Goal: Check status: Check status

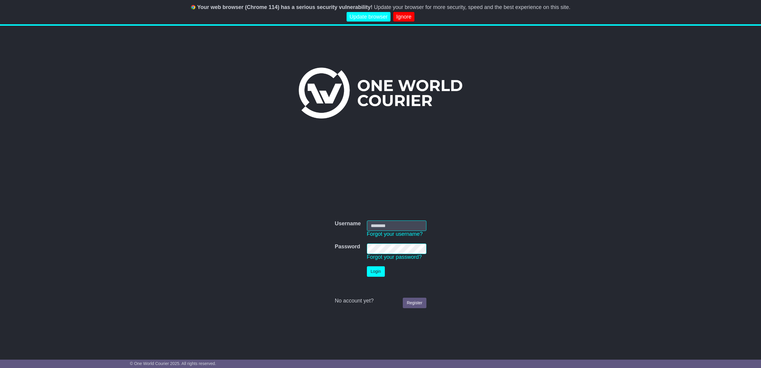
click at [393, 226] on input "Username" at bounding box center [396, 225] width 59 height 10
type input "**********"
click at [378, 271] on button "Login" at bounding box center [376, 271] width 18 height 10
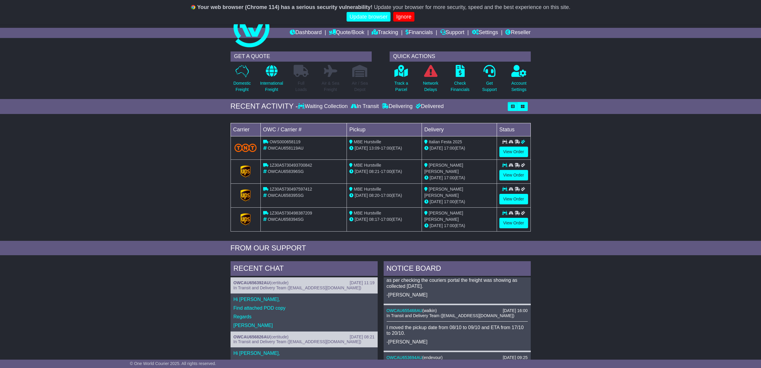
scroll to position [179, 0]
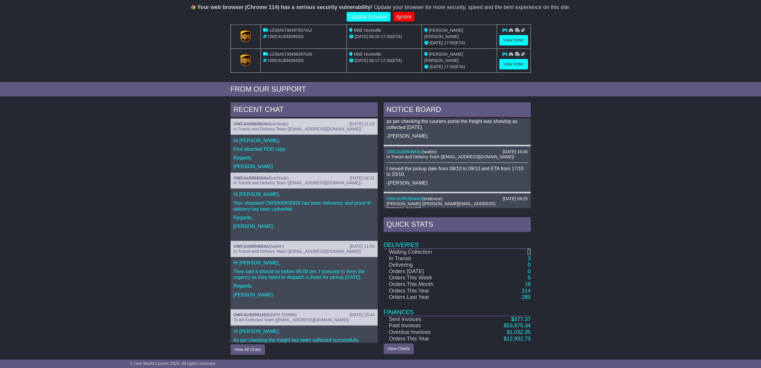
click at [530, 251] on link "3" at bounding box center [528, 252] width 3 height 6
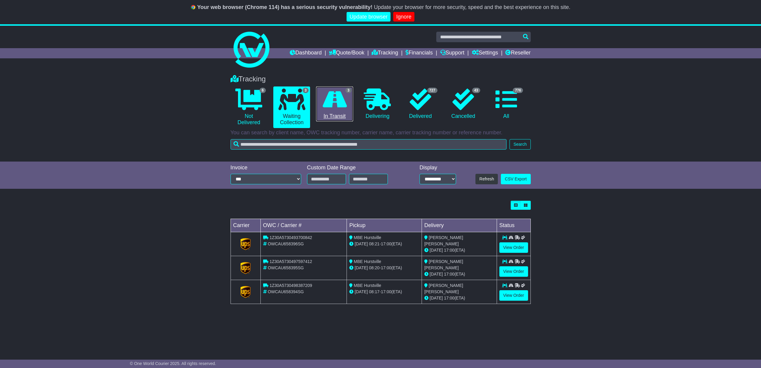
click at [330, 101] on icon at bounding box center [335, 99] width 24 height 22
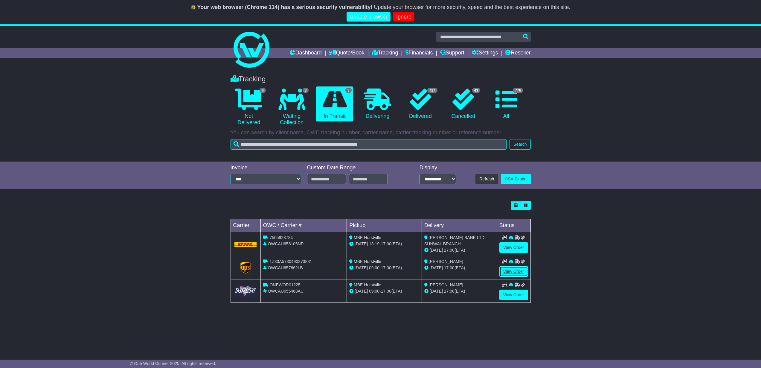
click at [526, 270] on link "View Order" at bounding box center [513, 271] width 29 height 10
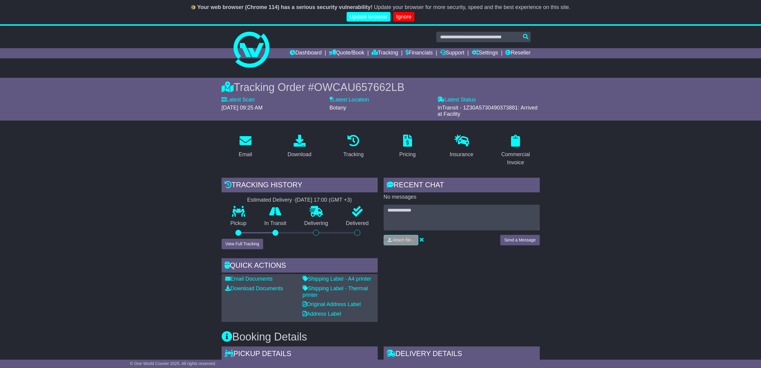
click at [229, 244] on button "View Full Tracking" at bounding box center [243, 244] width 42 height 10
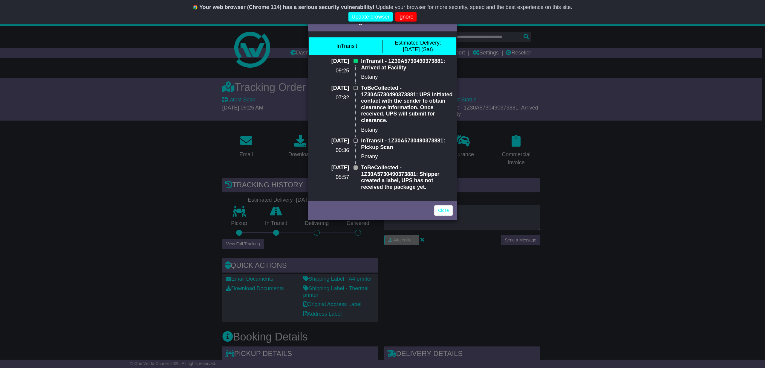
click at [381, 94] on p "ToBeCollected - 1Z30A5730490373881: UPS initiated contact with the sender to ob…" at bounding box center [407, 104] width 92 height 39
click at [386, 100] on p "ToBeCollected - 1Z30A5730490373881: UPS initiated contact with the sender to ob…" at bounding box center [407, 104] width 92 height 39
drag, startPoint x: 405, startPoint y: 88, endPoint x: 474, endPoint y: 146, distance: 90.6
click at [474, 146] on div "Full Tracking × InTransit Estimated Delivery: [DATE] (Sat) [DATE] 09:25 InTrans…" at bounding box center [382, 184] width 765 height 368
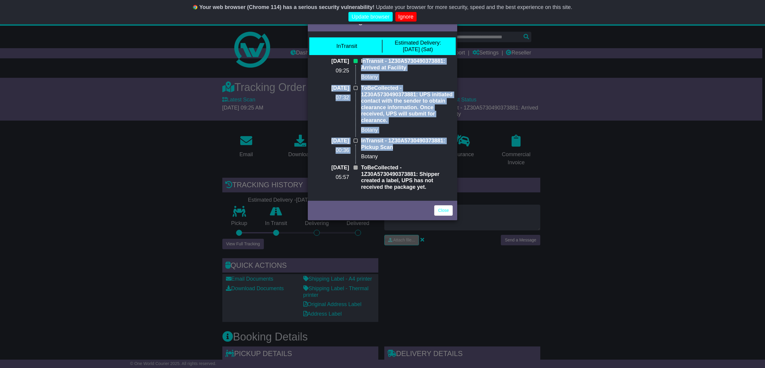
click at [426, 123] on p "ToBeCollected - 1Z30A5730490373881: UPS initiated contact with the sender to ob…" at bounding box center [407, 104] width 92 height 39
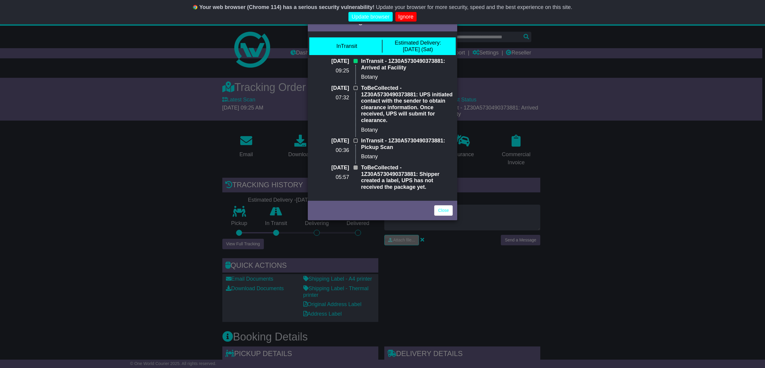
drag, startPoint x: 419, startPoint y: 122, endPoint x: 339, endPoint y: 34, distance: 119.1
click at [339, 34] on div "InTransit Estimated Delivery: [DATE] (Sat) [DATE] 09:25 InTransit - 1Z30A573049…" at bounding box center [382, 116] width 149 height 166
drag, startPoint x: 171, startPoint y: 150, endPoint x: 275, endPoint y: 171, distance: 105.9
click at [171, 150] on div "Full Tracking × InTransit Estimated Delivery: [DATE] (Sat) [DATE] 09:25 InTrans…" at bounding box center [382, 184] width 765 height 368
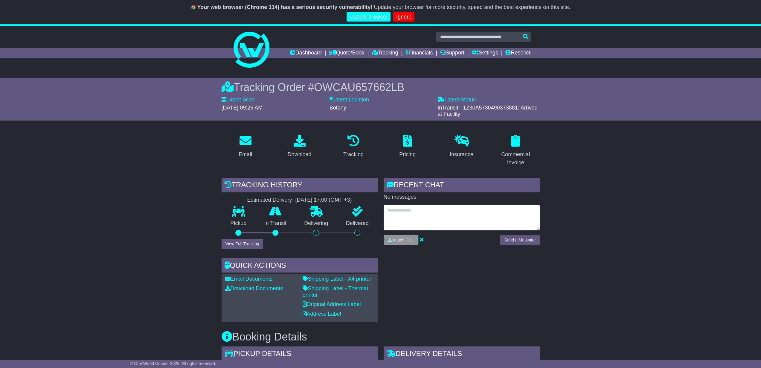
click at [462, 217] on textarea at bounding box center [462, 217] width 156 height 26
type textarea "**********"
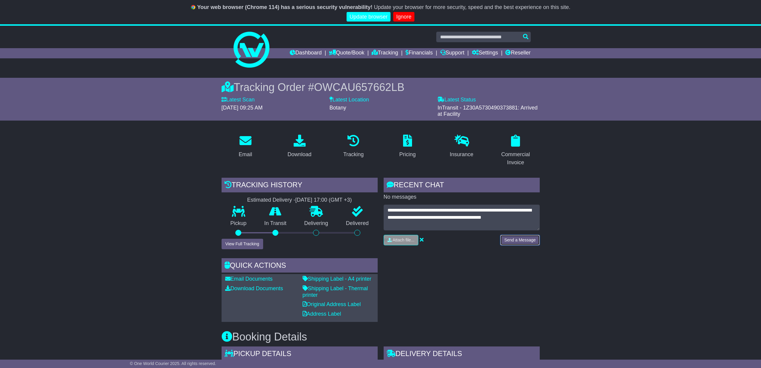
click at [507, 239] on button "Send a Message" at bounding box center [519, 240] width 39 height 10
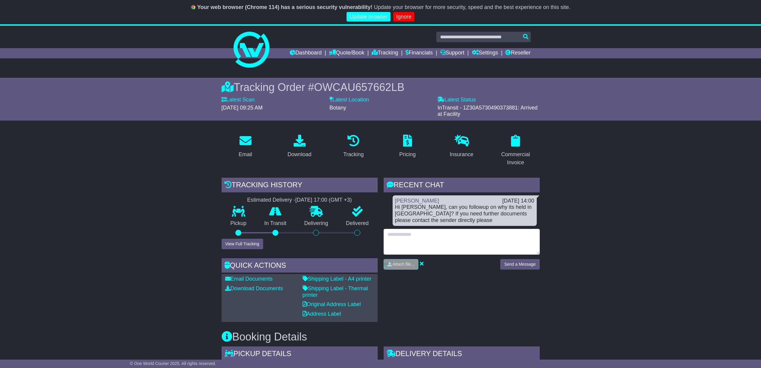
click at [438, 233] on textarea at bounding box center [462, 242] width 156 height 26
type textarea "**********"
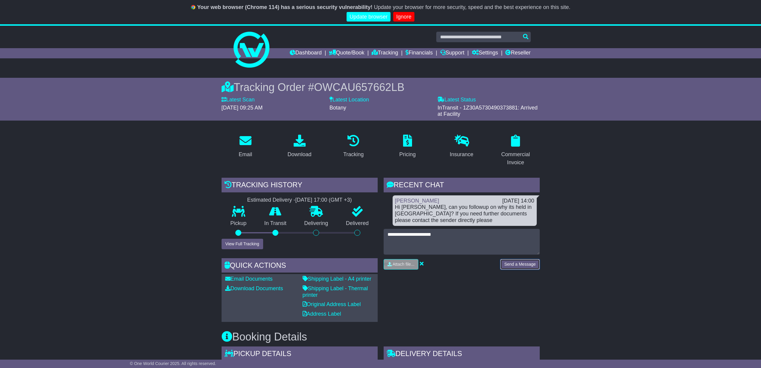
click at [527, 266] on button "Send a Message" at bounding box center [519, 264] width 39 height 10
